Goal: Task Accomplishment & Management: Use online tool/utility

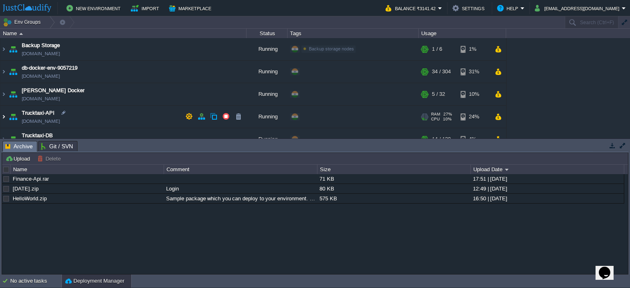
click at [3, 115] on img at bounding box center [3, 117] width 7 height 22
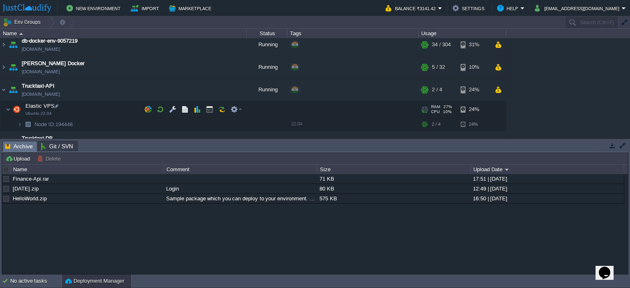
scroll to position [41, 0]
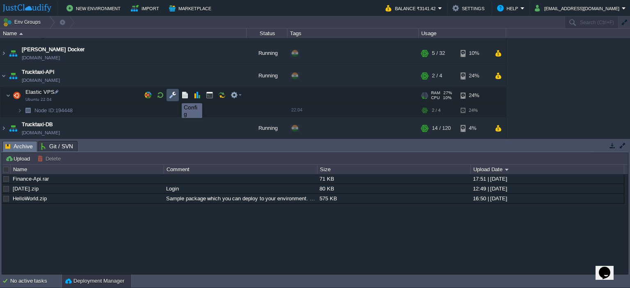
click at [175, 96] on button "button" at bounding box center [172, 94] width 7 height 7
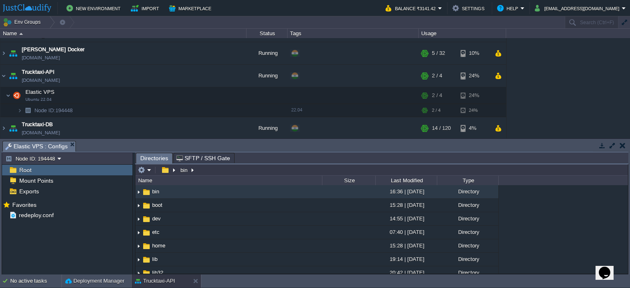
type input "/bin"
click at [213, 171] on input "/bin" at bounding box center [381, 169] width 492 height 11
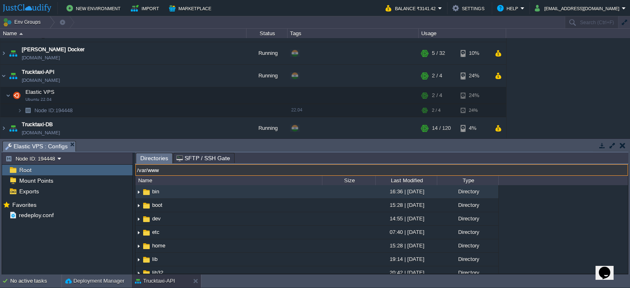
type input "/var/www"
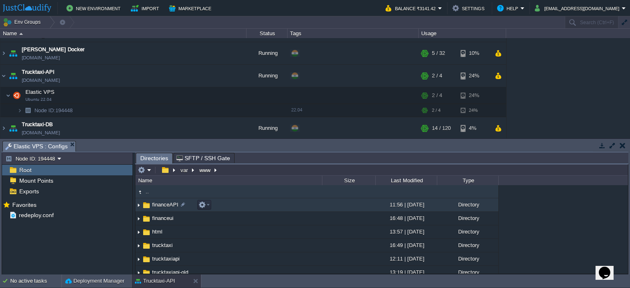
click at [221, 204] on td "financeAPI" at bounding box center [228, 205] width 187 height 14
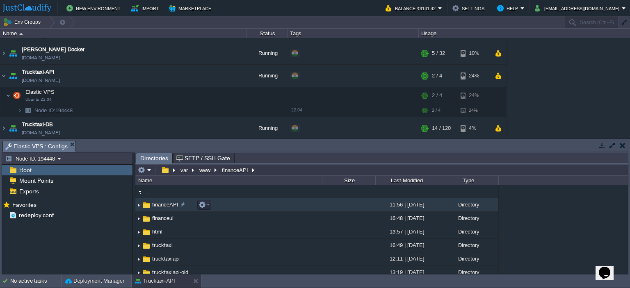
click at [221, 204] on td "financeAPI" at bounding box center [228, 205] width 187 height 14
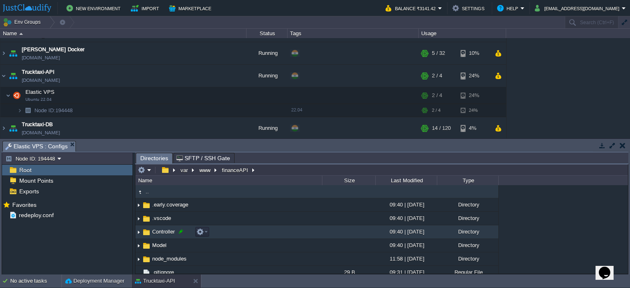
click at [180, 233] on div at bounding box center [180, 231] width 7 height 7
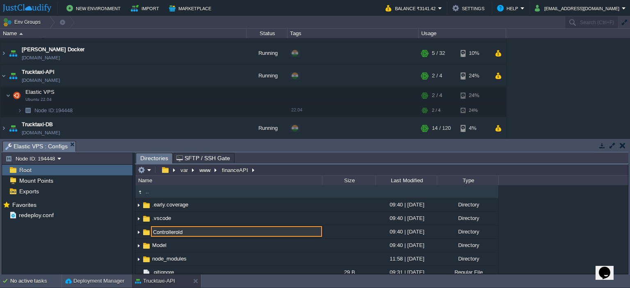
type input "Controllerold"
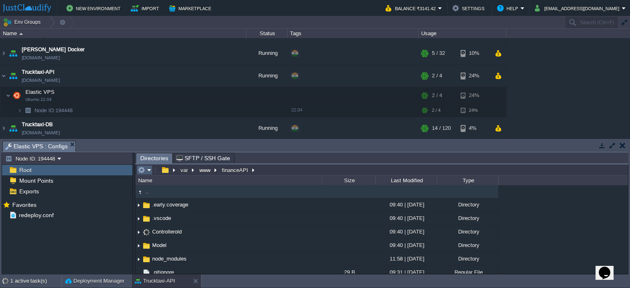
click at [149, 171] on em at bounding box center [145, 169] width 14 height 7
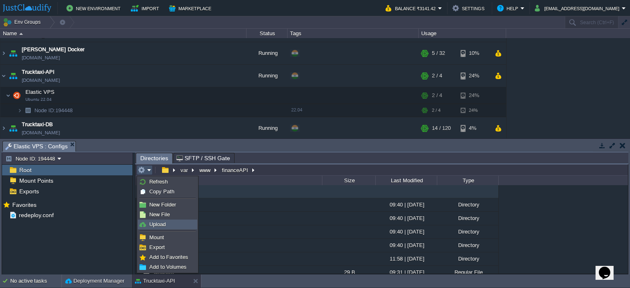
click at [165, 221] on span "Upload" at bounding box center [157, 224] width 16 height 6
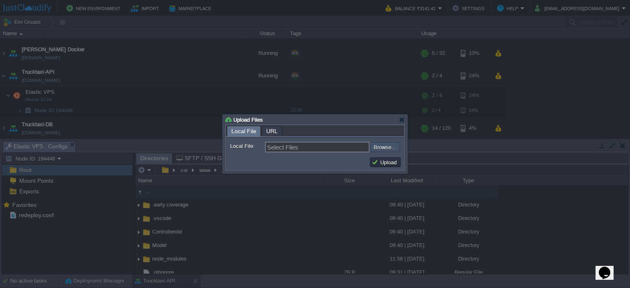
click at [379, 145] on input "file" at bounding box center [348, 147] width 104 height 10
click at [379, 147] on input "file" at bounding box center [348, 147] width 104 height 10
click at [273, 130] on span "URL" at bounding box center [271, 131] width 11 height 10
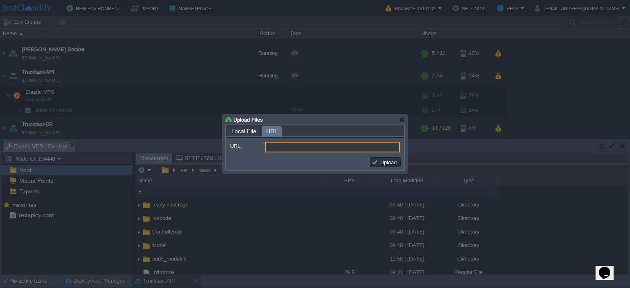
click at [290, 143] on input "URL:" at bounding box center [332, 147] width 135 height 11
paste input "C:\Users\HP\Downloads\Finance-Api-Feature-02\Finance-Api-Feature-02\Controller"
type input "C:\Users\HP\Downloads\Finance-Api-Feature-02\Finance-Api-Feature-02\Controller"
click at [403, 119] on div at bounding box center [402, 120] width 6 height 6
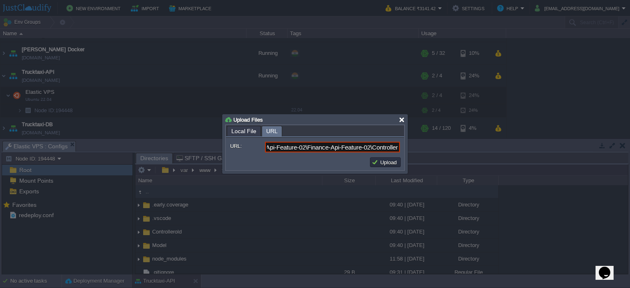
scroll to position [0, 0]
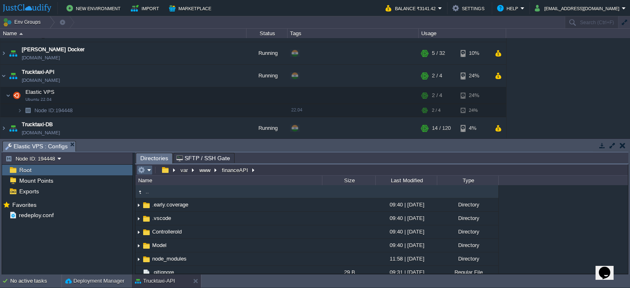
click at [150, 169] on em at bounding box center [145, 169] width 14 height 7
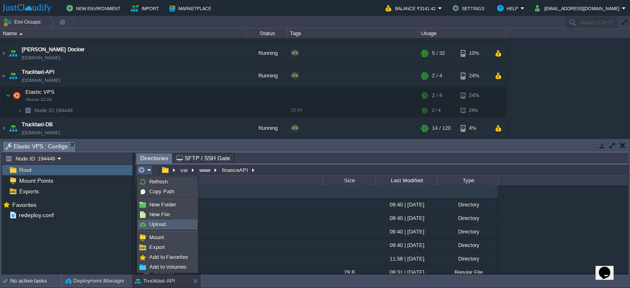
click at [171, 223] on link "Upload" at bounding box center [167, 224] width 59 height 9
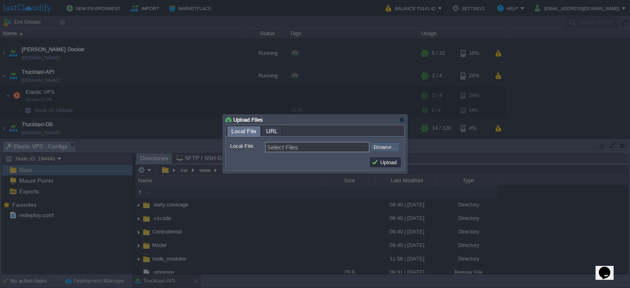
click at [381, 145] on input "file" at bounding box center [348, 147] width 104 height 10
type input "C:\fakepath\Controller.zip"
type input "Controller.zip"
click at [381, 162] on button "Upload" at bounding box center [384, 162] width 27 height 7
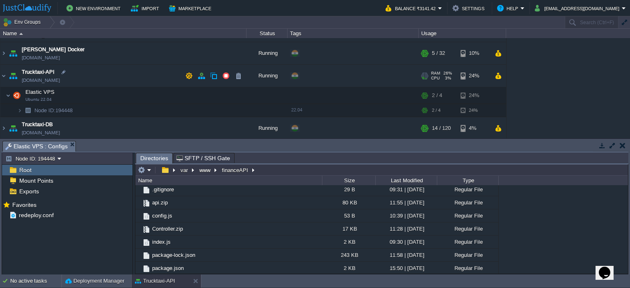
scroll to position [41, 0]
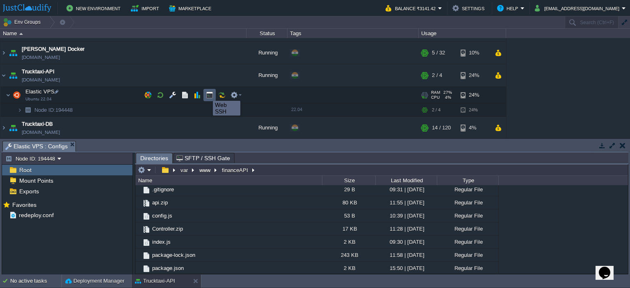
click at [207, 93] on button "button" at bounding box center [209, 94] width 7 height 7
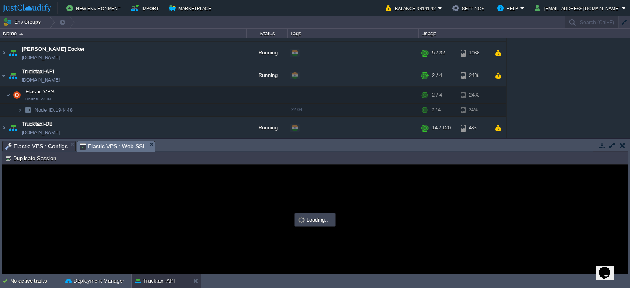
scroll to position [0, 0]
type input "#000000"
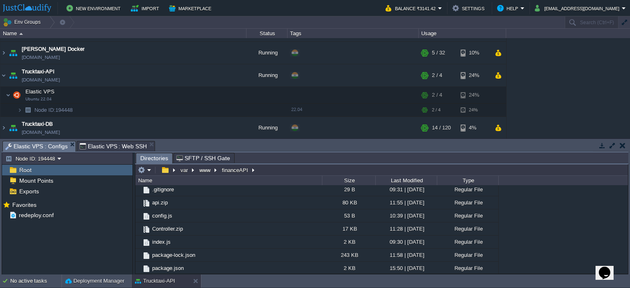
click at [45, 147] on span "Elastic VPS : Configs" at bounding box center [36, 146] width 62 height 10
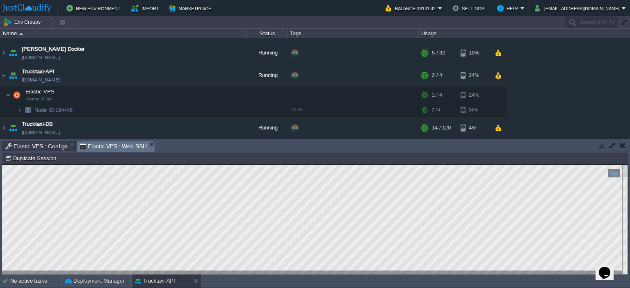
click at [112, 143] on span "Elastic VPS : Web SSH" at bounding box center [114, 146] width 68 height 10
click at [49, 147] on span "Elastic VPS : Configs" at bounding box center [36, 146] width 62 height 10
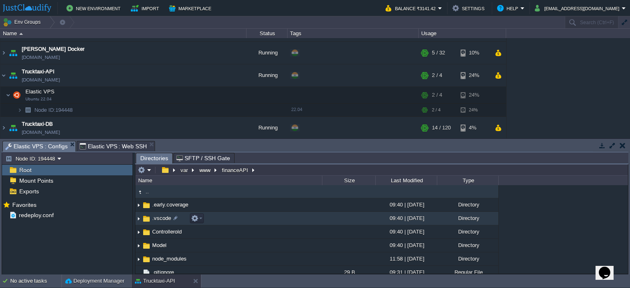
drag, startPoint x: 423, startPoint y: 223, endPoint x: 317, endPoint y: 139, distance: 135.4
click at [317, 139] on div "Tasks Activity Log Archive Git / SVN Elastic VPS : Configs Elastic VPS : Web SS…" at bounding box center [315, 207] width 630 height 136
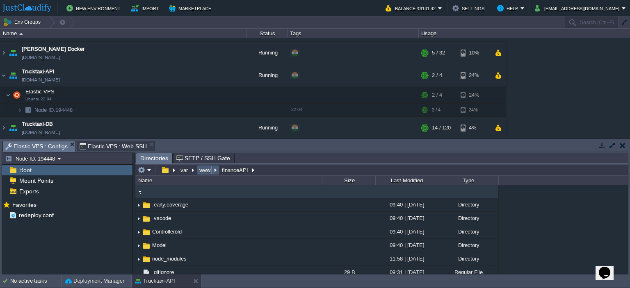
click at [201, 169] on button "www" at bounding box center [205, 169] width 14 height 7
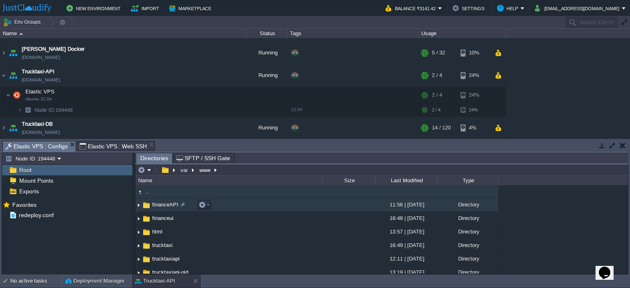
click at [169, 206] on span "financeAPI" at bounding box center [165, 204] width 29 height 7
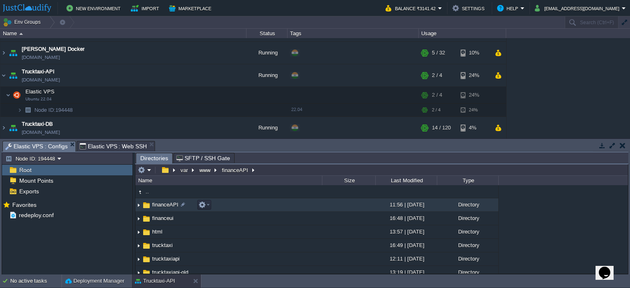
click at [169, 206] on span "financeAPI" at bounding box center [165, 204] width 29 height 7
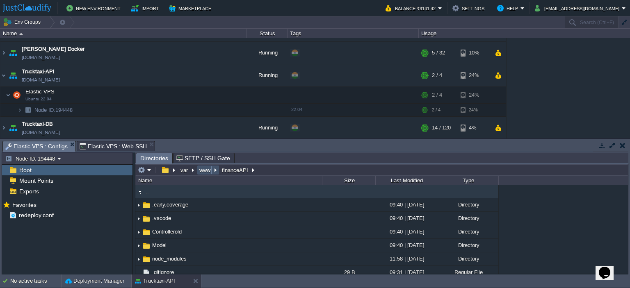
click at [205, 173] on button "www" at bounding box center [205, 169] width 14 height 7
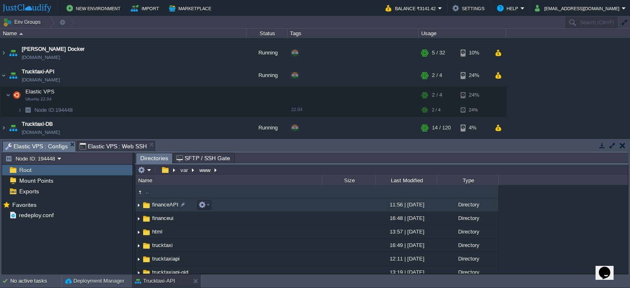
click at [166, 206] on span "financeAPI" at bounding box center [165, 204] width 29 height 7
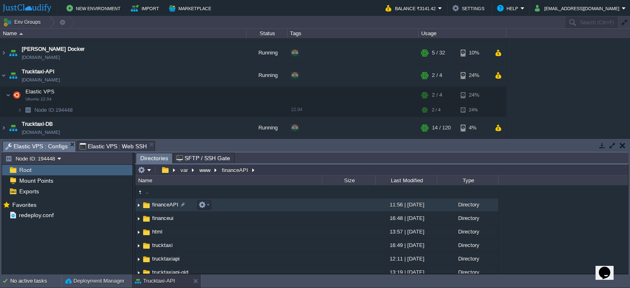
click at [166, 206] on span "financeAPI" at bounding box center [165, 204] width 29 height 7
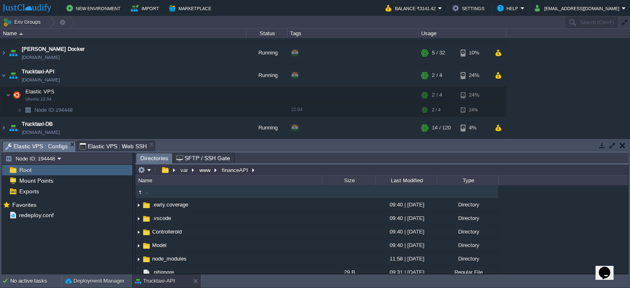
click at [115, 147] on span "Elastic VPS : Web SSH" at bounding box center [114, 146] width 68 height 10
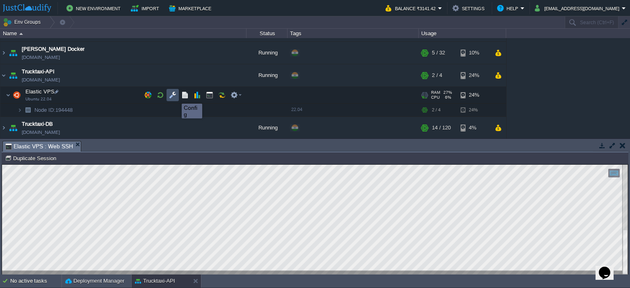
click at [175, 96] on button "button" at bounding box center [172, 94] width 7 height 7
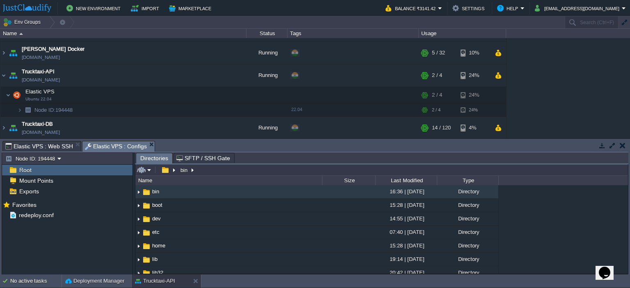
click at [208, 171] on input "/bin" at bounding box center [381, 169] width 492 height 11
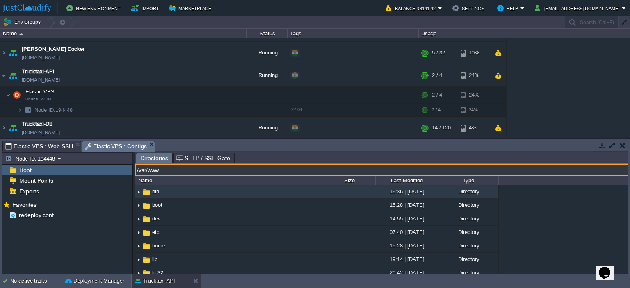
type input "/var/www"
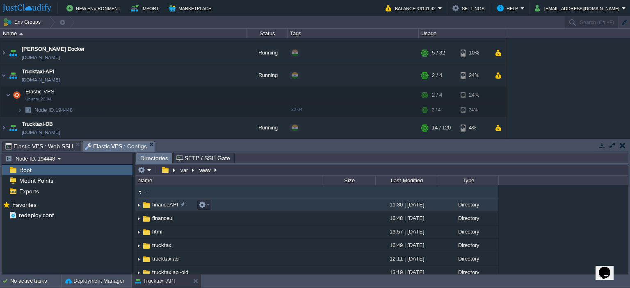
click at [156, 207] on span "financeAPI" at bounding box center [165, 204] width 29 height 7
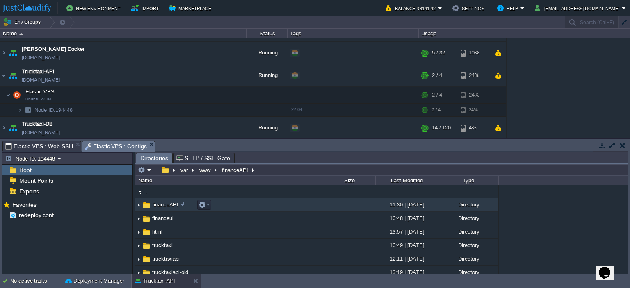
click at [137, 205] on img at bounding box center [138, 205] width 7 height 13
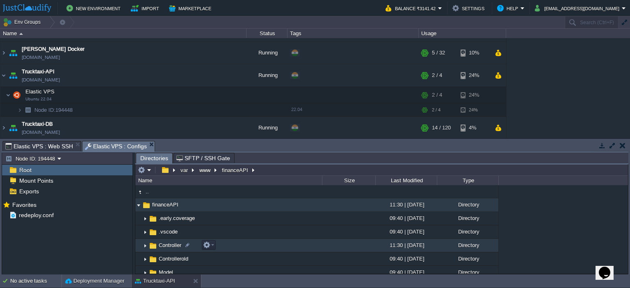
click at [146, 248] on img at bounding box center [145, 245] width 7 height 13
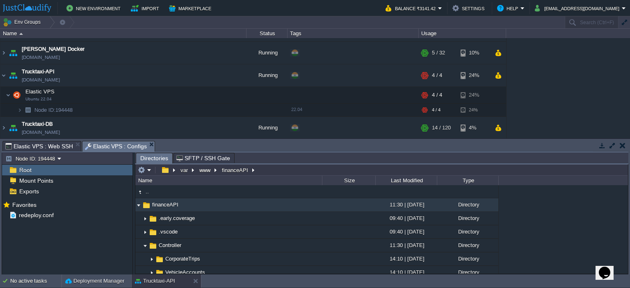
click at [52, 148] on span "Elastic VPS : Web SSH" at bounding box center [39, 146] width 68 height 10
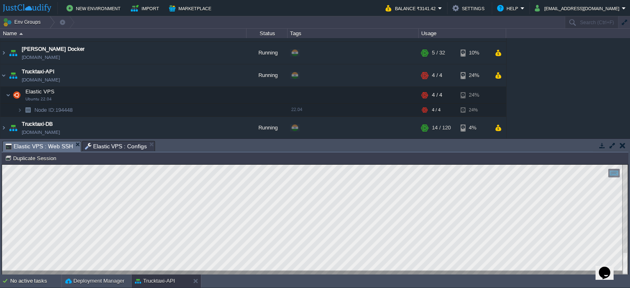
click at [45, 148] on span "Elastic VPS : Web SSH" at bounding box center [39, 146] width 68 height 10
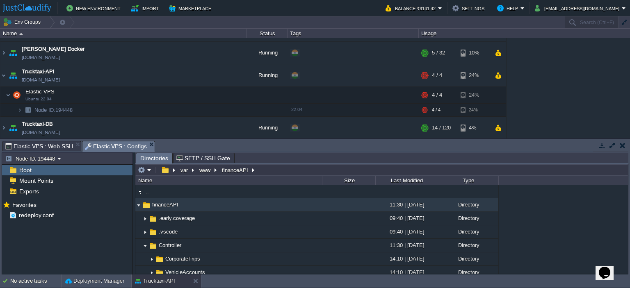
click at [114, 146] on span "Elastic VPS : Configs" at bounding box center [116, 146] width 62 height 10
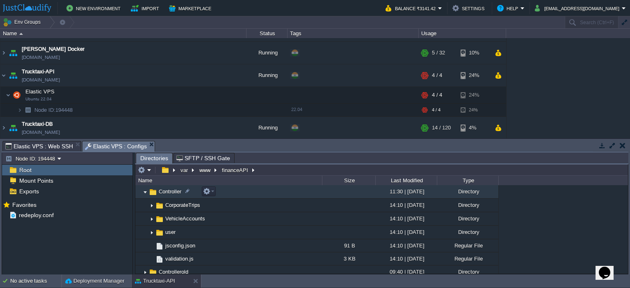
scroll to position [41, 0]
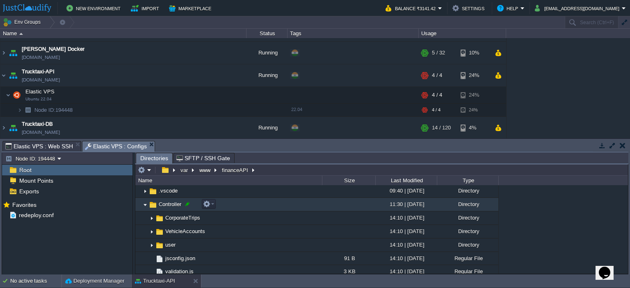
click at [187, 205] on div at bounding box center [187, 204] width 7 height 7
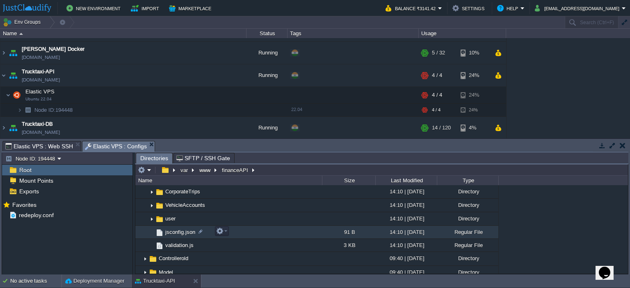
scroll to position [108, 0]
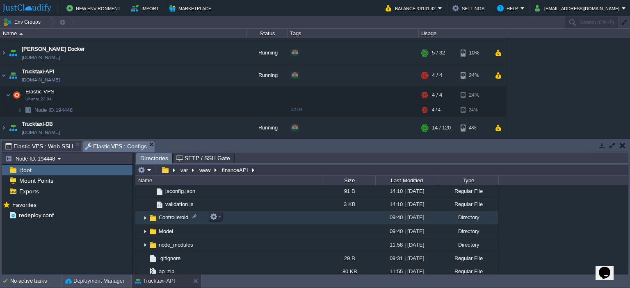
drag, startPoint x: 178, startPoint y: 218, endPoint x: 172, endPoint y: 221, distance: 6.2
click at [172, 221] on span "Controllerold" at bounding box center [173, 217] width 32 height 7
click at [193, 217] on div at bounding box center [194, 216] width 7 height 7
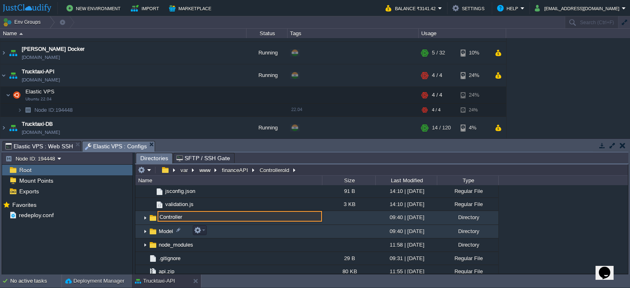
type input "Controller"
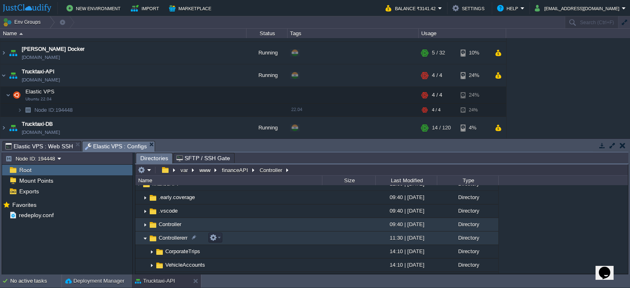
scroll to position [41, 0]
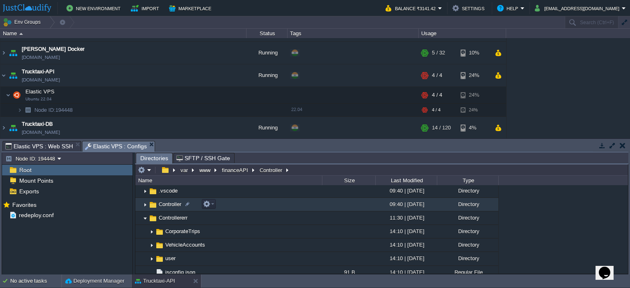
click at [144, 203] on img at bounding box center [145, 204] width 7 height 13
click at [51, 146] on span "Elastic VPS : Web SSH" at bounding box center [39, 146] width 68 height 10
click at [103, 146] on span "Elastic VPS : Configs" at bounding box center [116, 146] width 62 height 10
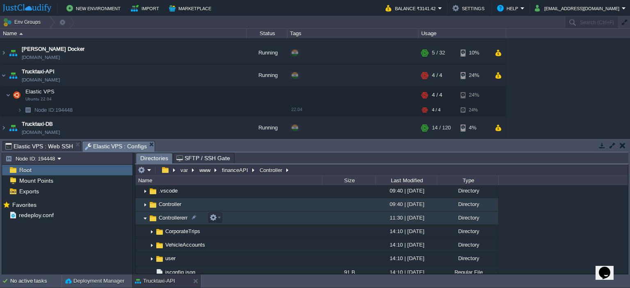
click at [144, 218] on img at bounding box center [145, 218] width 7 height 13
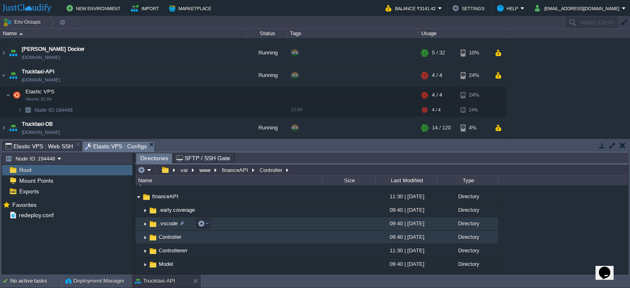
scroll to position [0, 0]
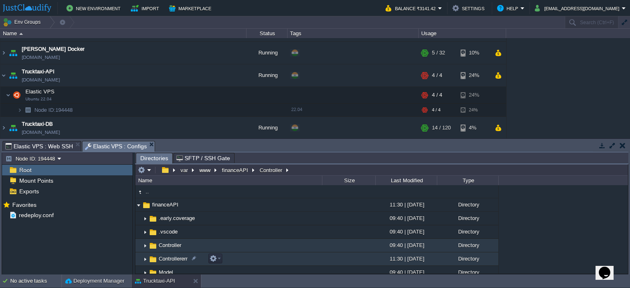
drag, startPoint x: 169, startPoint y: 260, endPoint x: 380, endPoint y: 203, distance: 219.0
click at [380, 203] on div "11:30 | [DATE]" at bounding box center [406, 204] width 62 height 13
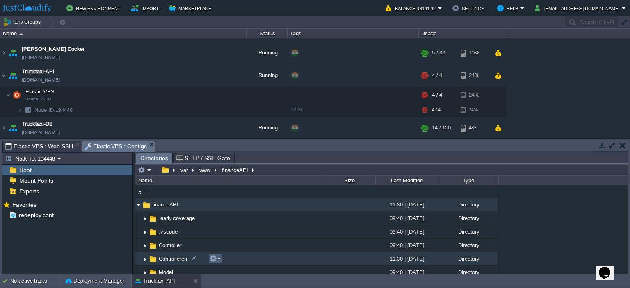
click at [217, 258] on em at bounding box center [215, 258] width 11 height 7
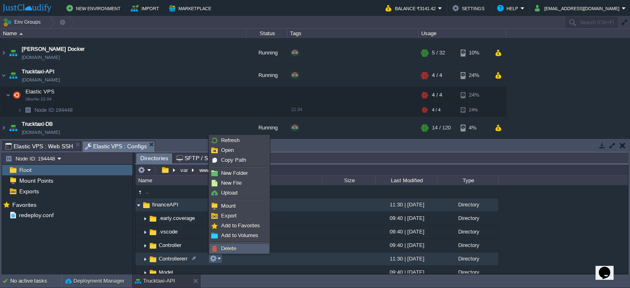
click at [228, 251] on span "Delete" at bounding box center [228, 249] width 15 height 6
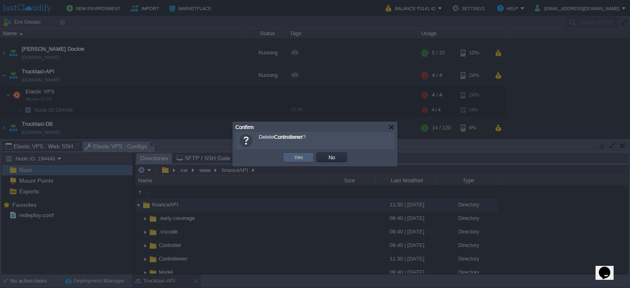
click at [296, 159] on button "Yes" at bounding box center [299, 157] width 14 height 7
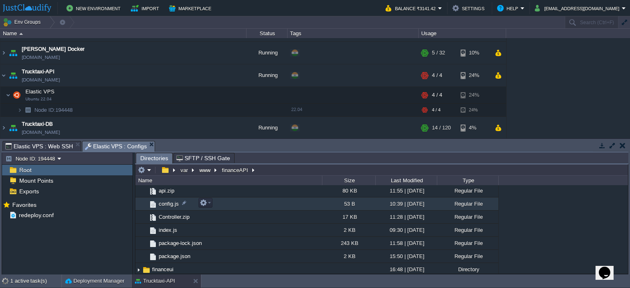
scroll to position [123, 0]
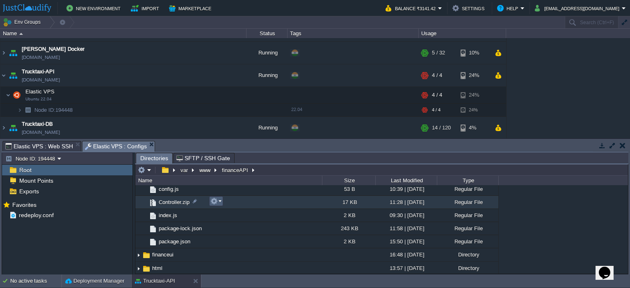
click at [221, 203] on em at bounding box center [215, 201] width 11 height 7
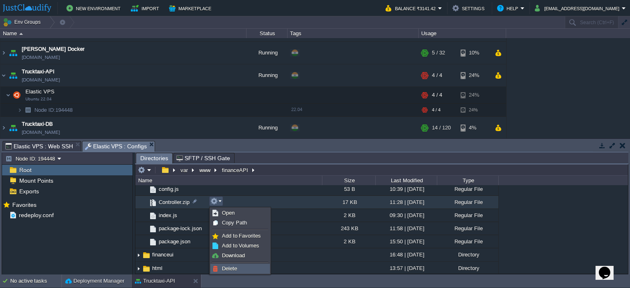
click at [241, 269] on link "Delete" at bounding box center [240, 268] width 59 height 9
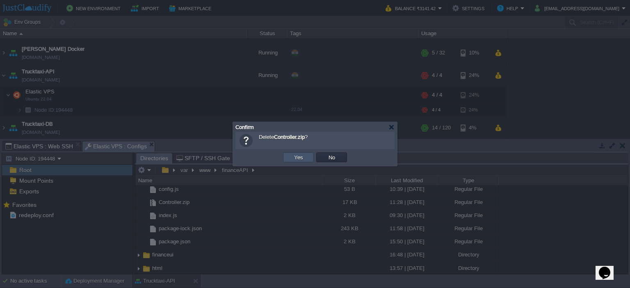
click at [299, 158] on button "Yes" at bounding box center [299, 157] width 14 height 7
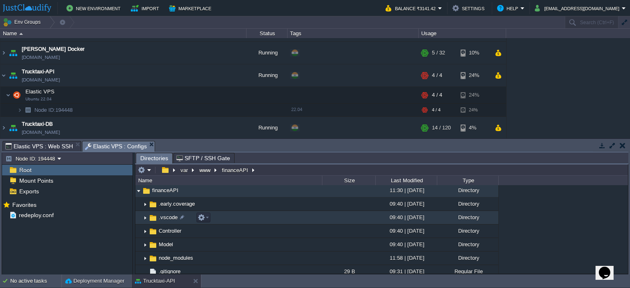
scroll to position [0, 0]
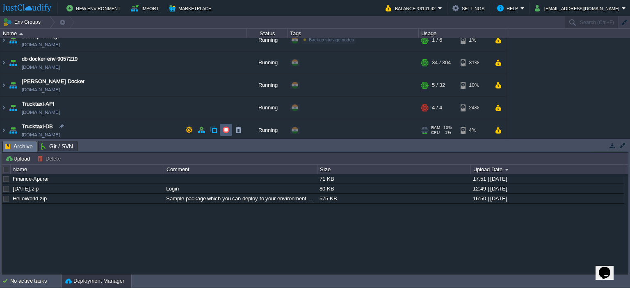
scroll to position [11, 0]
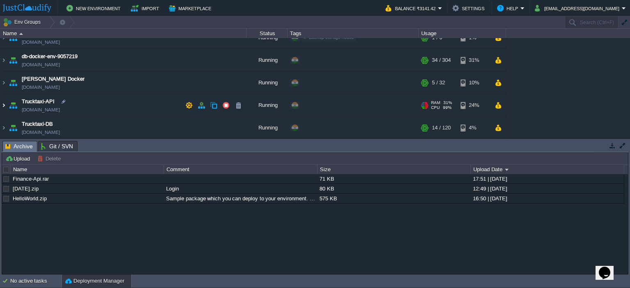
click at [2, 105] on img at bounding box center [3, 105] width 7 height 22
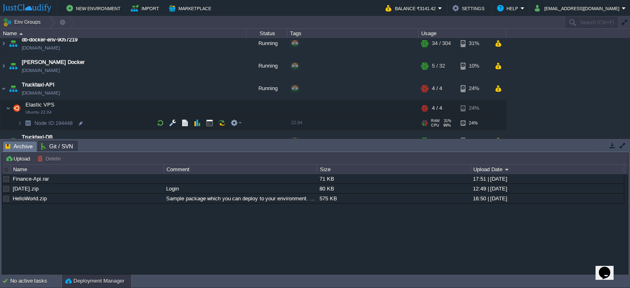
scroll to position [41, 0]
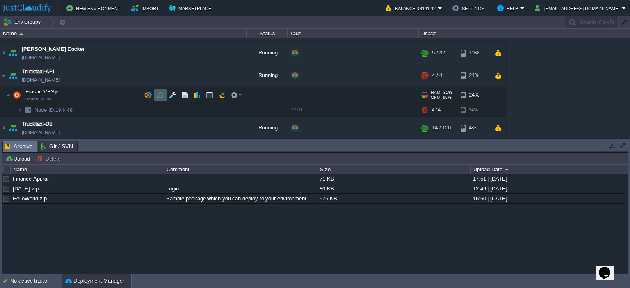
click at [161, 98] on td at bounding box center [160, 95] width 12 height 12
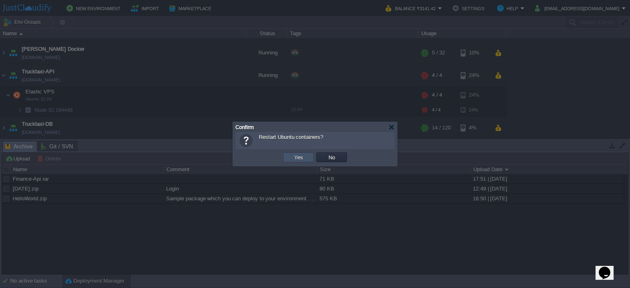
click at [296, 156] on button "Yes" at bounding box center [299, 157] width 14 height 7
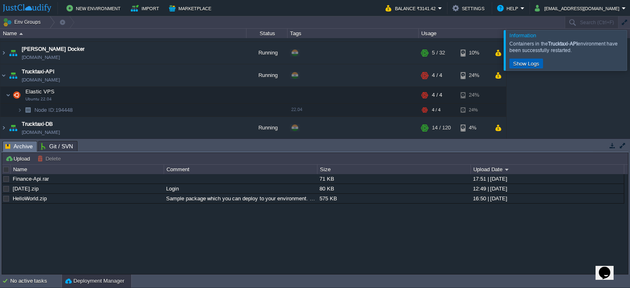
click at [536, 60] on button "Show Logs" at bounding box center [526, 63] width 31 height 7
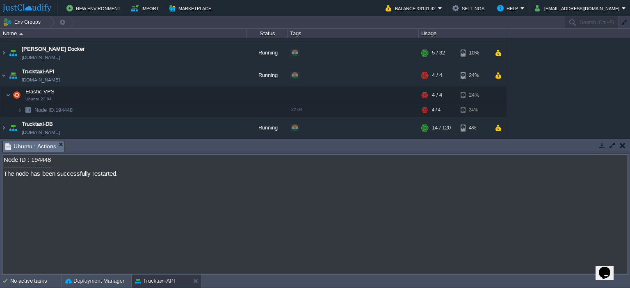
click at [58, 141] on em "Ubuntu : Actions" at bounding box center [34, 146] width 59 height 10
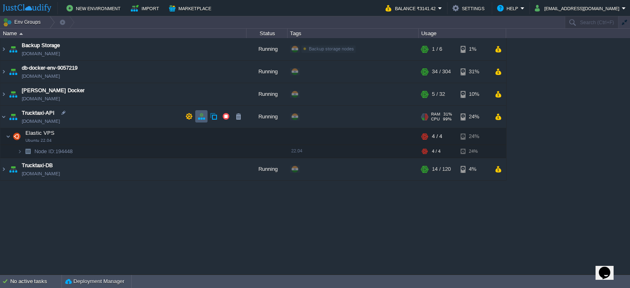
click at [205, 117] on td at bounding box center [201, 116] width 12 height 12
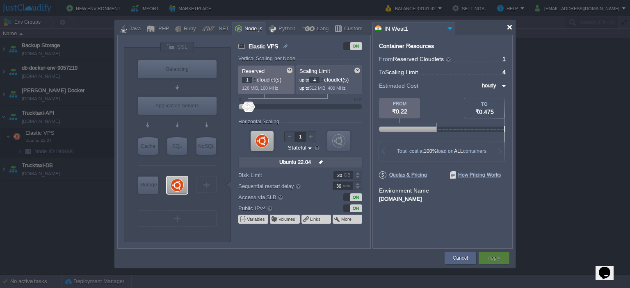
click at [508, 30] on div at bounding box center [509, 27] width 6 height 6
